Goal: Find specific page/section: Find specific page/section

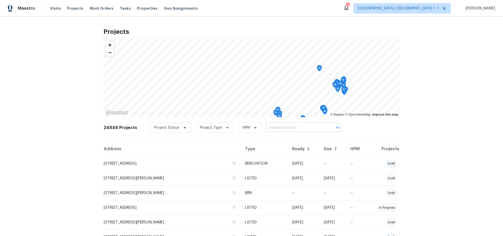
click at [271, 127] on input "text" at bounding box center [296, 128] width 60 height 8
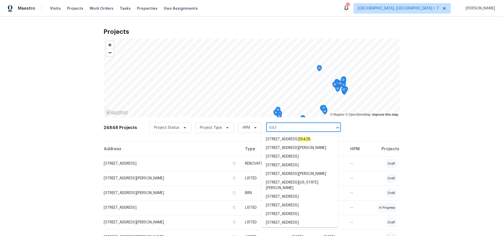
type input "643"
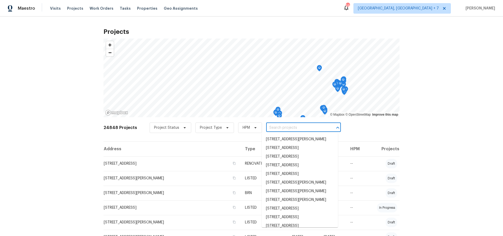
click at [276, 128] on input "text" at bounding box center [296, 128] width 60 height 8
click at [320, 126] on input "text" at bounding box center [296, 128] width 60 height 8
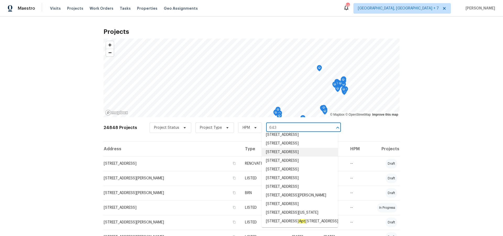
scroll to position [98, 0]
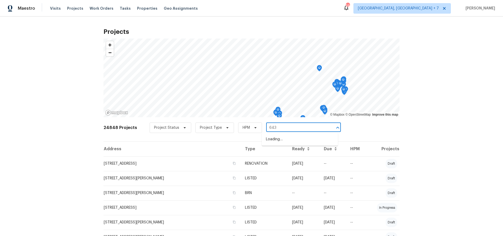
type input "643 b"
click at [287, 152] on li "[STREET_ADDRESS][PERSON_NAME]" at bounding box center [300, 148] width 76 height 9
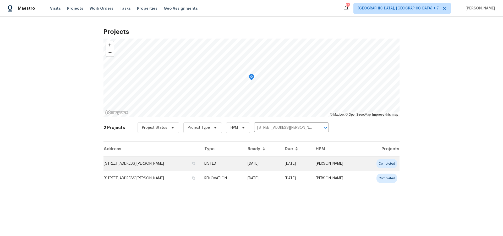
click at [160, 164] on td "[STREET_ADDRESS][PERSON_NAME]" at bounding box center [152, 163] width 97 height 15
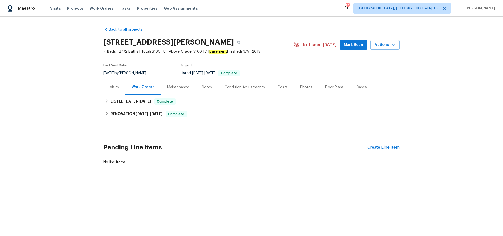
click at [117, 87] on div "Visits" at bounding box center [114, 87] width 9 height 5
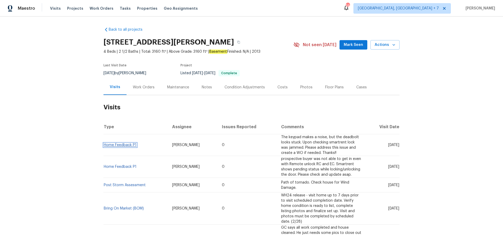
click at [113, 145] on link "Home Feedback P1" at bounding box center [120, 145] width 33 height 4
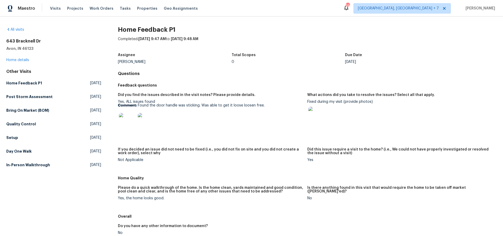
click at [131, 118] on img at bounding box center [127, 121] width 17 height 17
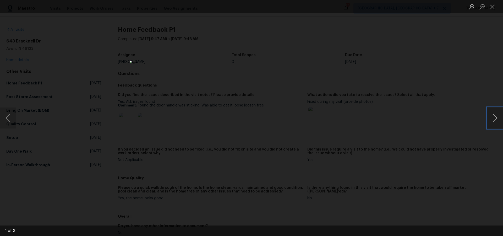
click at [492, 119] on button "Next image" at bounding box center [496, 117] width 16 height 21
click at [495, 8] on button "Close lightbox" at bounding box center [493, 6] width 10 height 9
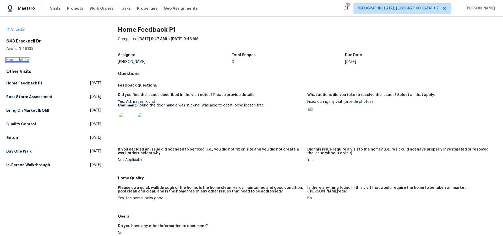
click at [17, 60] on link "Home details" at bounding box center [17, 60] width 23 height 4
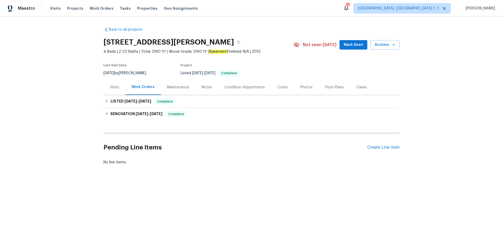
click at [112, 88] on div "Visits" at bounding box center [114, 87] width 9 height 5
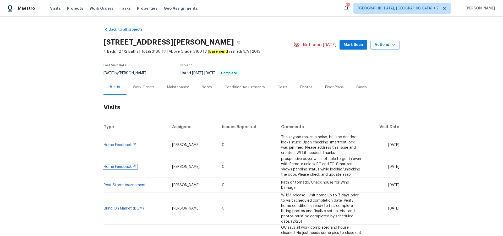
click at [117, 165] on link "Home Feedback P1" at bounding box center [120, 167] width 33 height 4
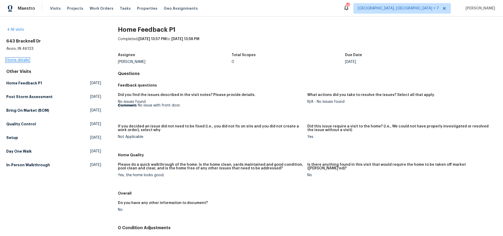
click at [23, 61] on link "Home details" at bounding box center [17, 60] width 23 height 4
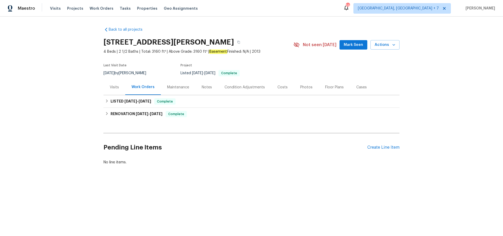
click at [120, 85] on div "Visits" at bounding box center [115, 86] width 22 height 15
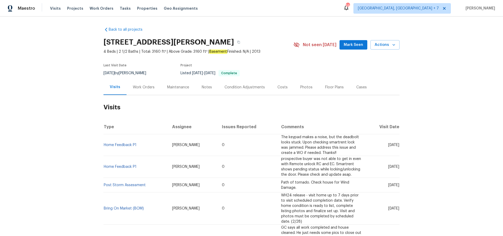
click at [176, 86] on div "Maintenance" at bounding box center [178, 87] width 22 height 5
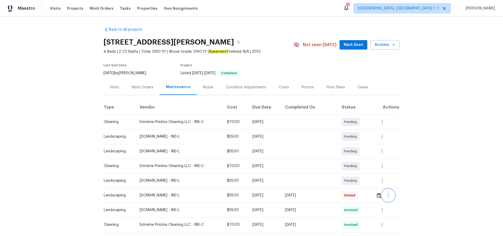
click at [389, 196] on icon "button" at bounding box center [388, 195] width 1 height 4
click at [391, 204] on li "View details" at bounding box center [401, 204] width 37 height 9
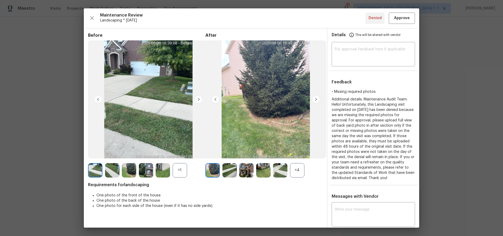
click at [316, 99] on img at bounding box center [316, 99] width 8 height 8
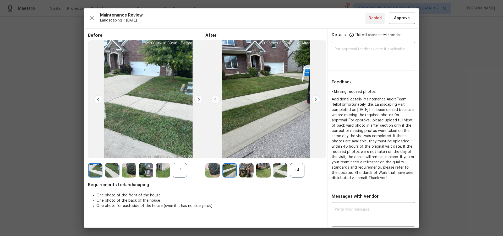
click at [316, 99] on img at bounding box center [316, 99] width 8 height 8
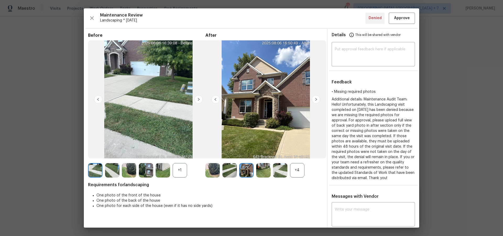
click at [316, 99] on img at bounding box center [316, 99] width 8 height 8
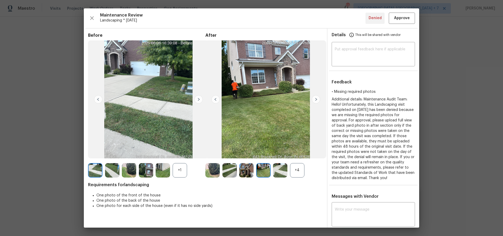
click at [316, 99] on img at bounding box center [316, 99] width 8 height 8
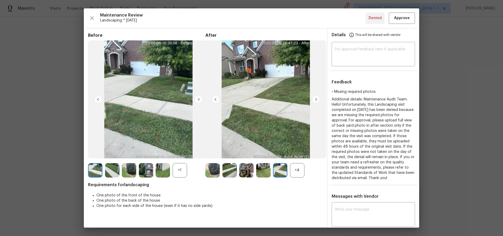
click at [316, 99] on img at bounding box center [316, 99] width 8 height 8
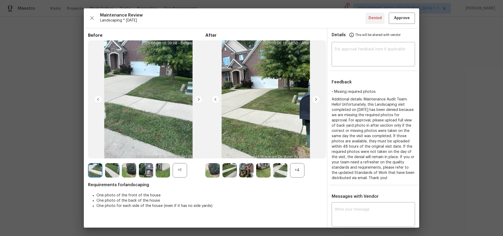
click at [316, 99] on img at bounding box center [316, 99] width 8 height 8
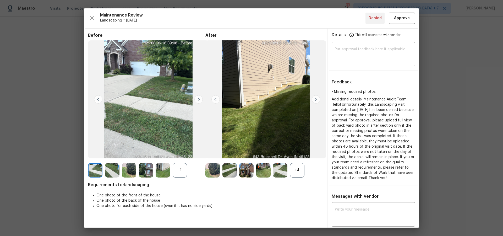
click at [316, 99] on img at bounding box center [316, 99] width 8 height 8
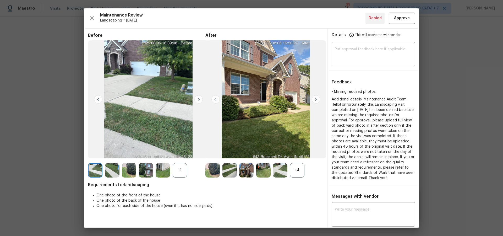
click at [314, 99] on img at bounding box center [316, 99] width 8 height 8
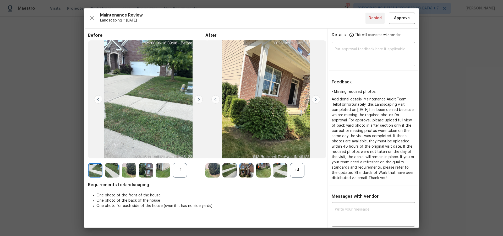
click at [162, 170] on img at bounding box center [163, 170] width 14 height 14
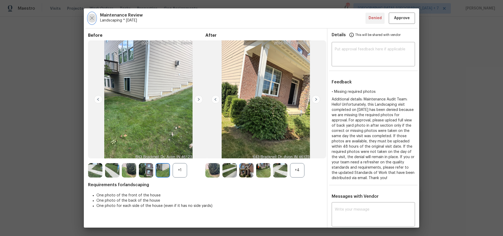
click at [93, 20] on icon "button" at bounding box center [92, 18] width 6 height 6
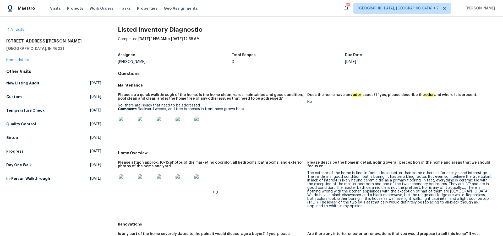
click at [129, 126] on img at bounding box center [127, 125] width 17 height 17
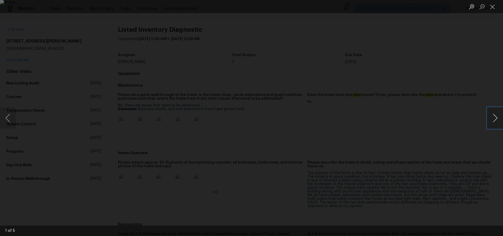
click at [498, 120] on button "Next image" at bounding box center [496, 117] width 16 height 21
click at [497, 120] on button "Next image" at bounding box center [496, 117] width 16 height 21
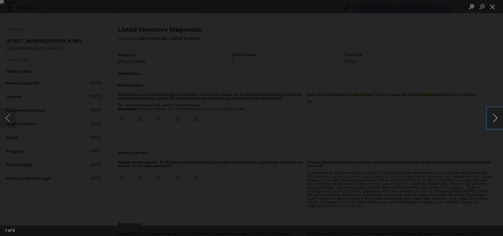
click at [497, 120] on button "Next image" at bounding box center [496, 117] width 16 height 21
click at [495, 4] on button "Close lightbox" at bounding box center [493, 6] width 10 height 9
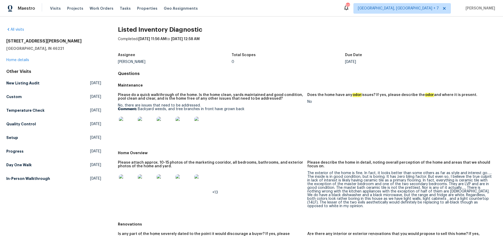
click at [133, 186] on img at bounding box center [127, 182] width 17 height 17
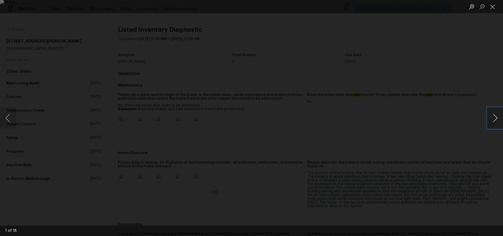
click at [495, 118] on button "Next image" at bounding box center [496, 117] width 16 height 21
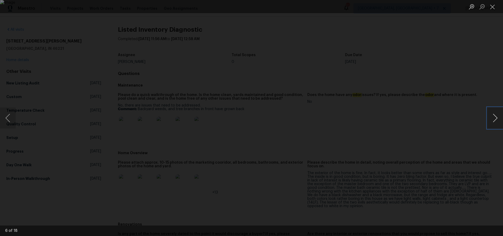
click at [495, 118] on button "Next image" at bounding box center [496, 117] width 16 height 21
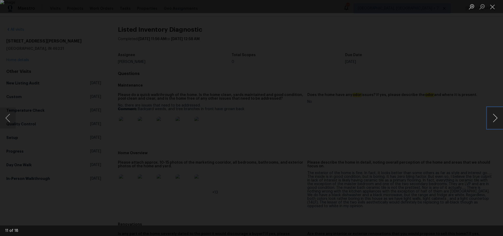
click at [495, 118] on button "Next image" at bounding box center [496, 117] width 16 height 21
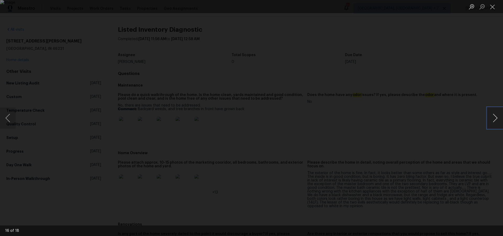
click at [495, 118] on button "Next image" at bounding box center [496, 117] width 16 height 21
click at [492, 8] on button "Close lightbox" at bounding box center [493, 6] width 10 height 9
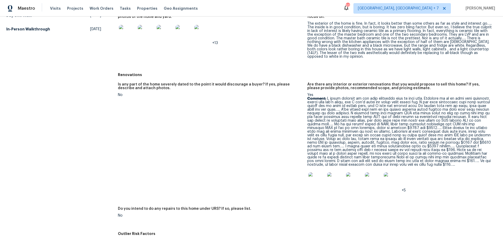
scroll to position [149, 0]
click at [318, 178] on img at bounding box center [317, 181] width 17 height 17
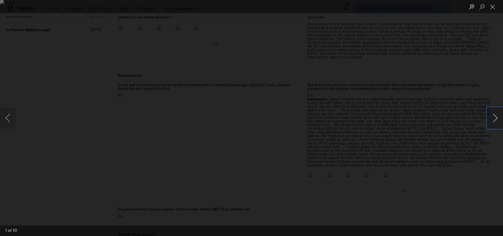
click at [491, 118] on button "Next image" at bounding box center [496, 117] width 16 height 21
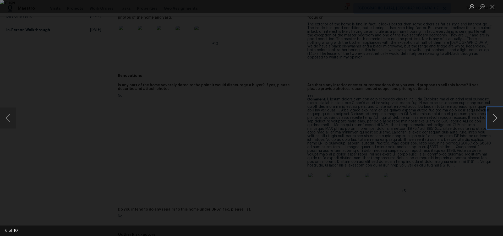
click at [491, 118] on button "Next image" at bounding box center [496, 117] width 16 height 21
click at [496, 8] on button "Close lightbox" at bounding box center [493, 6] width 10 height 9
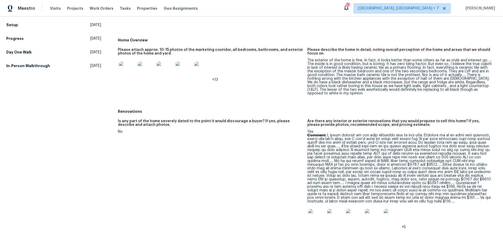
scroll to position [113, 0]
